Goal: Task Accomplishment & Management: Complete application form

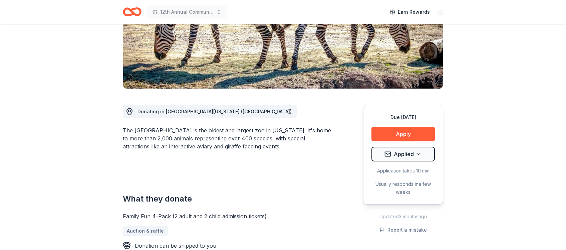
scroll to position [116, 0]
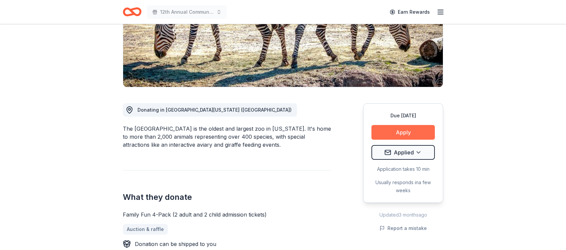
click at [402, 132] on button "Apply" at bounding box center [403, 132] width 63 height 15
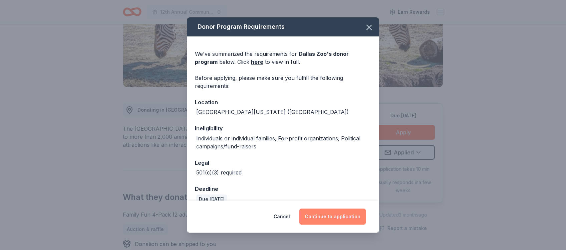
click at [340, 217] on button "Continue to application" at bounding box center [333, 216] width 66 height 16
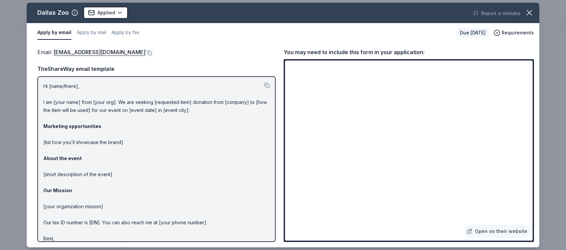
drag, startPoint x: 43, startPoint y: 85, endPoint x: 144, endPoint y: 123, distance: 107.5
click at [144, 123] on div "Hi [name/there], I am [your name] from [your org]. We are seeking [requested it…" at bounding box center [156, 159] width 238 height 166
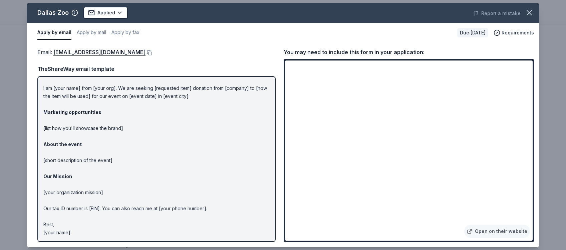
drag, startPoint x: 71, startPoint y: 232, endPoint x: 30, endPoint y: 201, distance: 51.9
click at [30, 201] on div "Email : [EMAIL_ADDRESS][DOMAIN_NAME] Email : [EMAIL_ADDRESS][DOMAIN_NAME] TheSh…" at bounding box center [283, 144] width 513 height 205
click at [82, 96] on p "Hi [name/there], I am [your name] from [your org]. We are seeking [requested it…" at bounding box center [156, 152] width 226 height 168
click at [64, 100] on p "Hi [name/there], I am [your name] from [your org]. We are seeking [requested it…" at bounding box center [156, 152] width 226 height 168
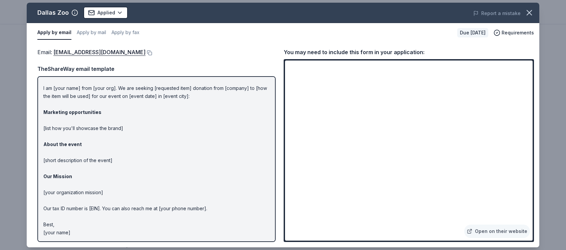
drag, startPoint x: 44, startPoint y: 86, endPoint x: 183, endPoint y: 248, distance: 212.9
click at [183, 248] on div "Dallas Zoo Applied Report a mistake Apply by email Apply by mail Apply by fax D…" at bounding box center [283, 125] width 566 height 250
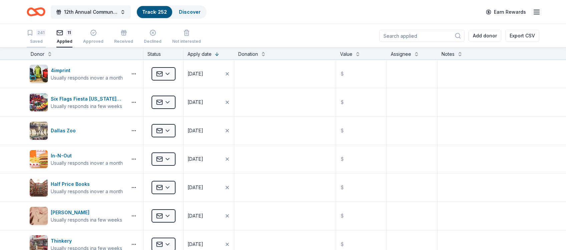
click at [34, 35] on div "241" at bounding box center [36, 32] width 19 height 7
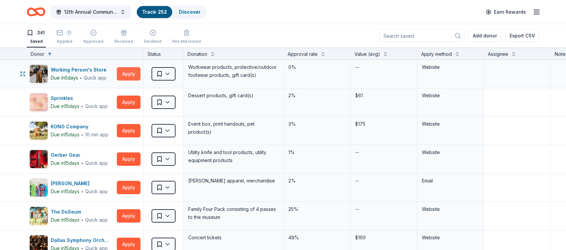
click at [129, 72] on button "Apply" at bounding box center [129, 73] width 24 height 13
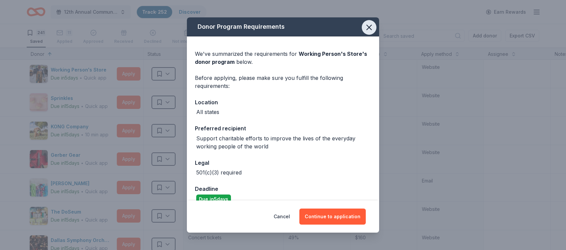
click at [370, 30] on icon "button" at bounding box center [369, 27] width 9 height 9
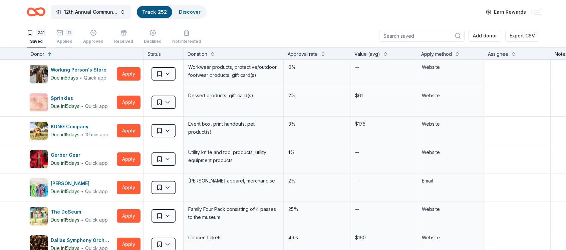
click at [59, 34] on icon "button" at bounding box center [59, 32] width 7 height 7
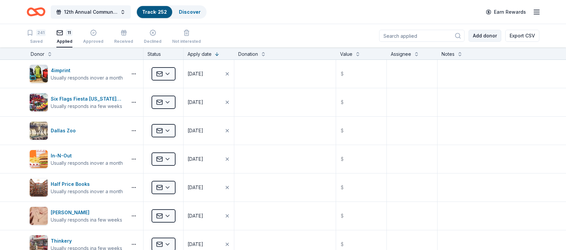
click at [479, 35] on button "Add donor" at bounding box center [485, 36] width 33 height 12
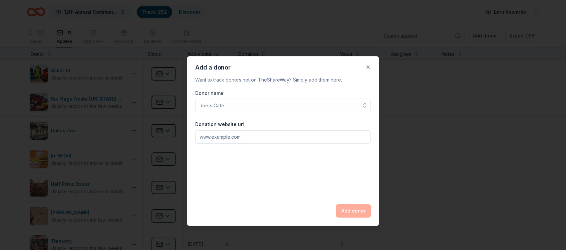
type input "D"
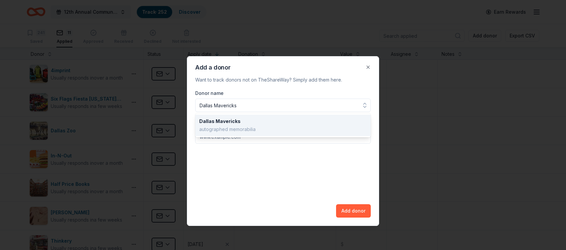
type input "Dallas Mavericks"
click at [299, 185] on div "Donor name Dallas Mavericks Dallas Mavericks autographed memorabilia Donation w…" at bounding box center [283, 153] width 176 height 128
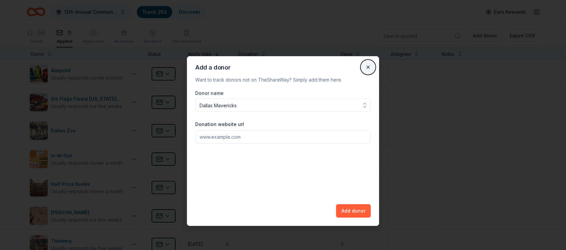
click at [369, 67] on button "Close" at bounding box center [368, 66] width 13 height 13
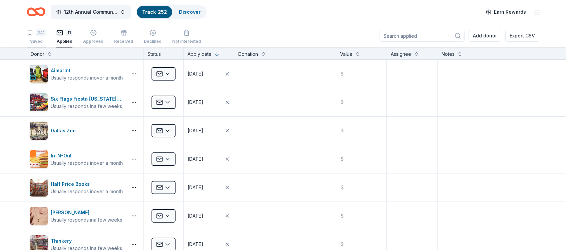
click at [32, 35] on icon "button" at bounding box center [30, 32] width 7 height 7
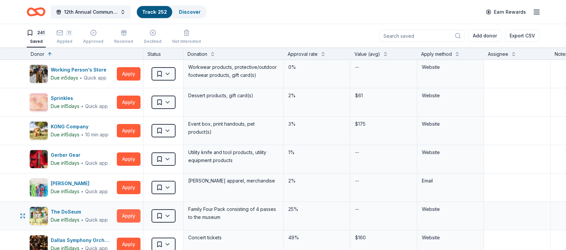
click at [129, 216] on button "Apply" at bounding box center [129, 215] width 24 height 13
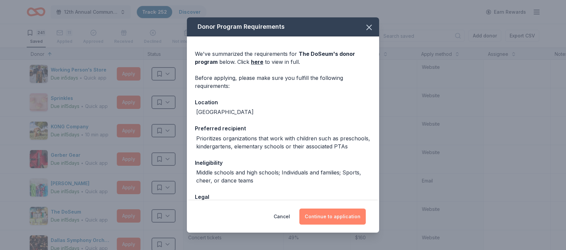
click at [333, 218] on button "Continue to application" at bounding box center [333, 216] width 66 height 16
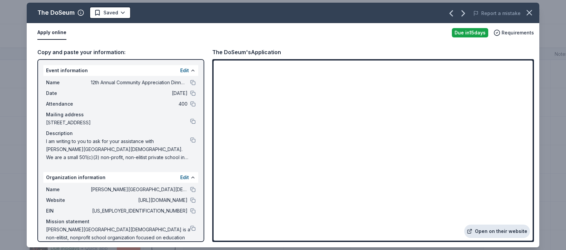
click at [494, 232] on link "Open on their website" at bounding box center [498, 230] width 66 height 13
click at [194, 140] on button at bounding box center [192, 139] width 5 height 5
click at [194, 201] on button at bounding box center [192, 199] width 5 height 5
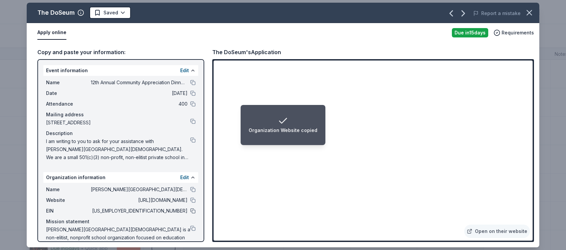
click at [193, 211] on button at bounding box center [192, 210] width 5 height 5
click at [193, 82] on button at bounding box center [192, 82] width 5 height 5
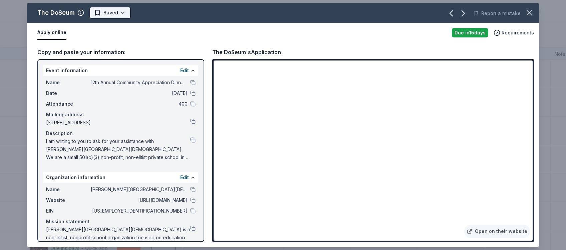
click at [121, 14] on html "12th Annual Community Appreciation Dinner & Fundraiser Track · 252 Discover Ear…" at bounding box center [283, 125] width 566 height 250
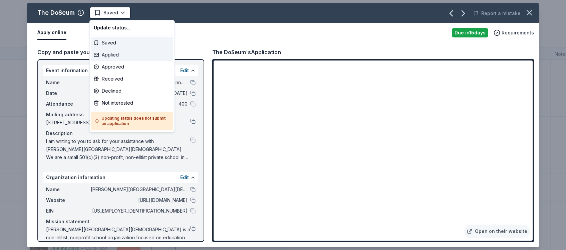
click at [114, 54] on div "Applied" at bounding box center [132, 55] width 82 height 12
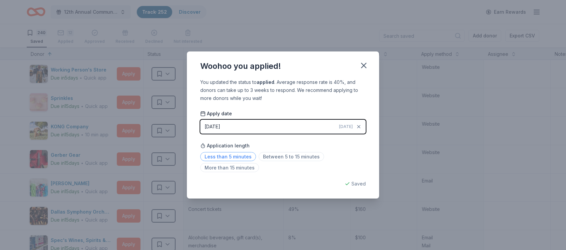
click at [237, 159] on span "Less than 5 minutes" at bounding box center [228, 156] width 56 height 9
click at [362, 64] on icon "button" at bounding box center [364, 65] width 5 height 5
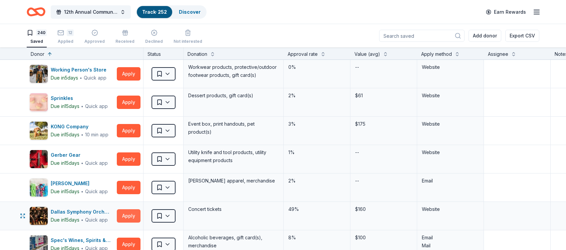
click at [126, 214] on button "Apply" at bounding box center [129, 215] width 24 height 13
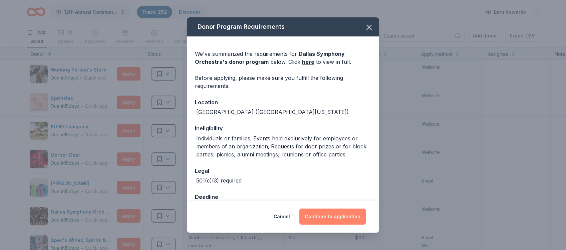
click at [327, 217] on button "Continue to application" at bounding box center [333, 216] width 66 height 16
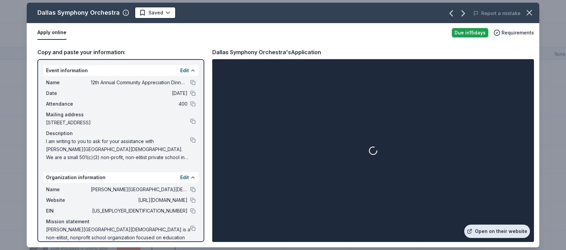
click at [492, 232] on link "Open on their website" at bounding box center [498, 230] width 66 height 13
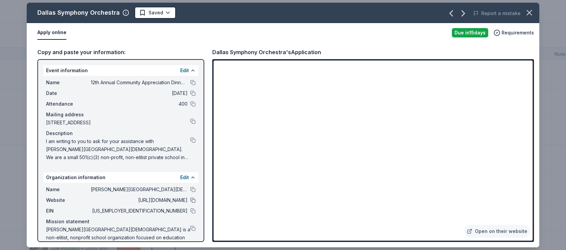
click at [193, 202] on button at bounding box center [192, 199] width 5 height 5
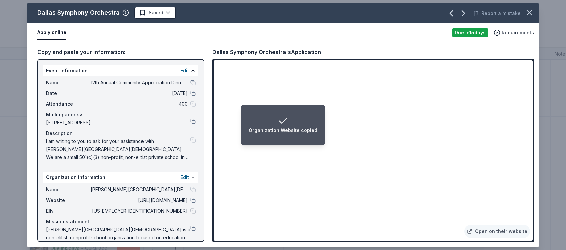
click at [193, 209] on button at bounding box center [192, 210] width 5 height 5
click at [165, 12] on html "Organization EIN copied 12th Annual Community Appreciation Dinner & Fundraiser …" at bounding box center [283, 125] width 566 height 250
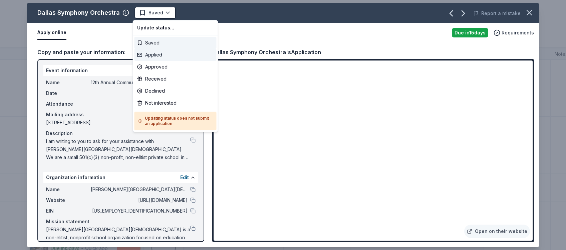
click at [158, 54] on div "Applied" at bounding box center [176, 55] width 82 height 12
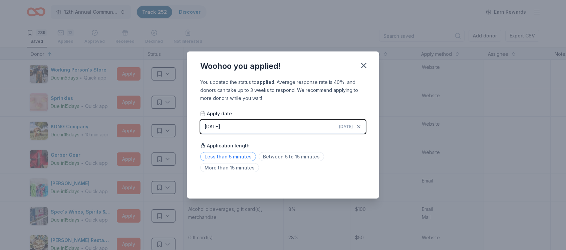
click at [240, 157] on span "Less than 5 minutes" at bounding box center [228, 156] width 56 height 9
click at [363, 67] on icon "button" at bounding box center [364, 65] width 5 height 5
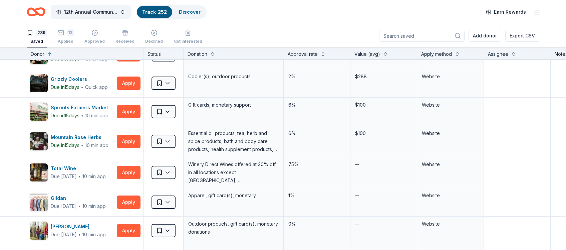
scroll to position [367, 0]
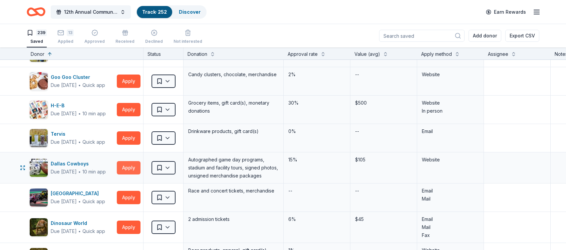
click at [129, 167] on button "Apply" at bounding box center [129, 167] width 24 height 13
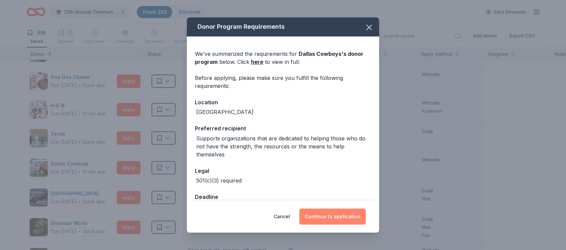
click at [342, 215] on button "Continue to application" at bounding box center [333, 216] width 66 height 16
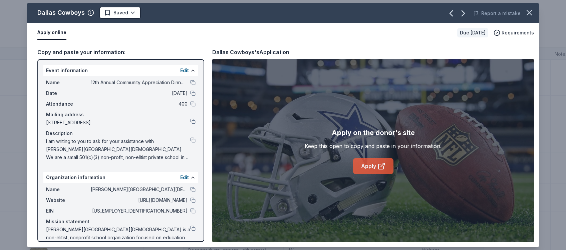
click at [374, 163] on link "Apply" at bounding box center [373, 166] width 40 height 16
drag, startPoint x: 280, startPoint y: 140, endPoint x: 300, endPoint y: 90, distance: 54.4
click at [300, 90] on div "Apply on the donor's site Keep this open to copy and paste in your information.…" at bounding box center [373, 150] width 322 height 183
click at [515, 33] on span "Requirements" at bounding box center [518, 33] width 32 height 8
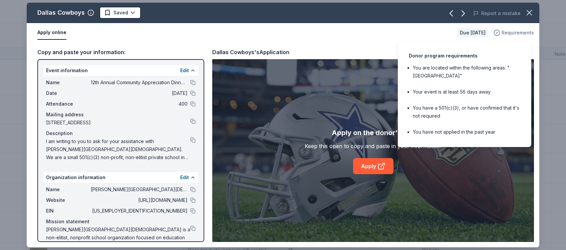
click at [515, 33] on span "Requirements" at bounding box center [518, 33] width 32 height 8
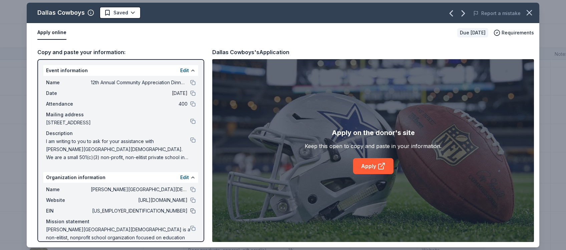
click at [193, 210] on button at bounding box center [192, 210] width 5 height 5
click at [193, 202] on button at bounding box center [192, 199] width 5 height 5
click at [193, 201] on button at bounding box center [192, 199] width 5 height 5
click at [193, 140] on button at bounding box center [192, 139] width 5 height 5
click at [193, 210] on button at bounding box center [192, 210] width 5 height 5
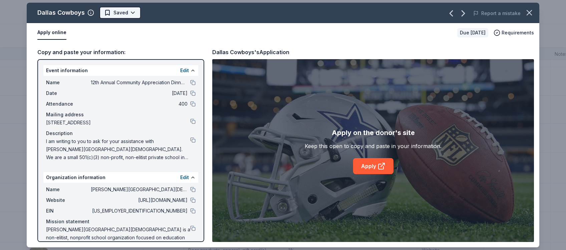
click at [132, 12] on html "12th Annual Community Appreciation Dinner & Fundraiser Track · 252 Discover Ear…" at bounding box center [283, 125] width 566 height 250
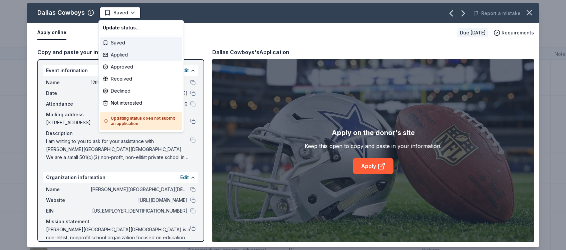
click at [128, 56] on div "Applied" at bounding box center [141, 55] width 82 height 12
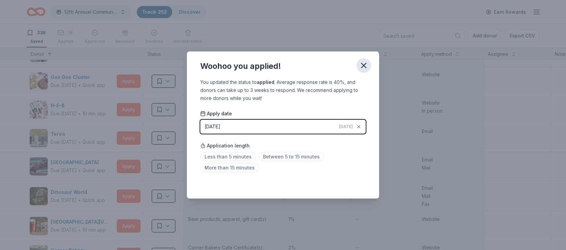
click at [363, 68] on icon "button" at bounding box center [363, 65] width 9 height 9
